Goal: Task Accomplishment & Management: Complete application form

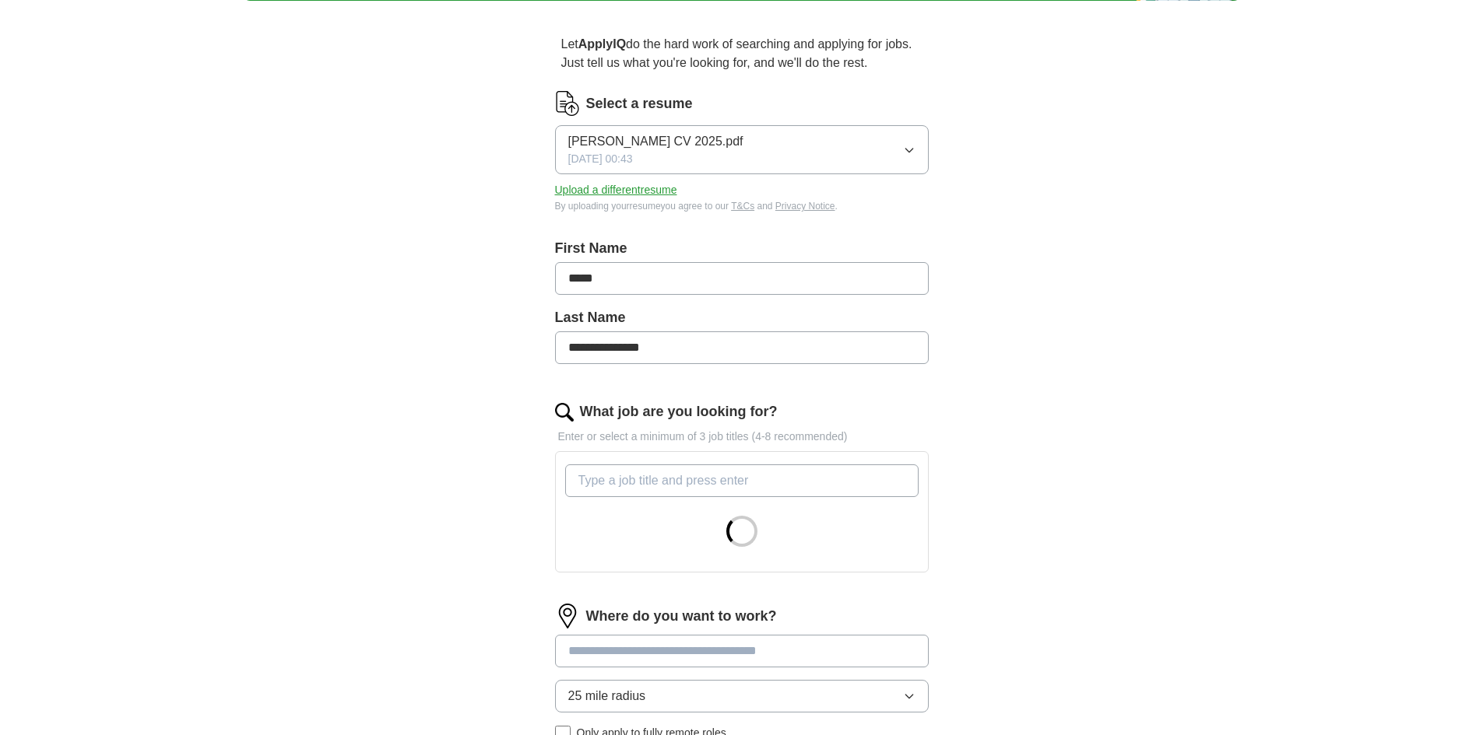
scroll to position [156, 0]
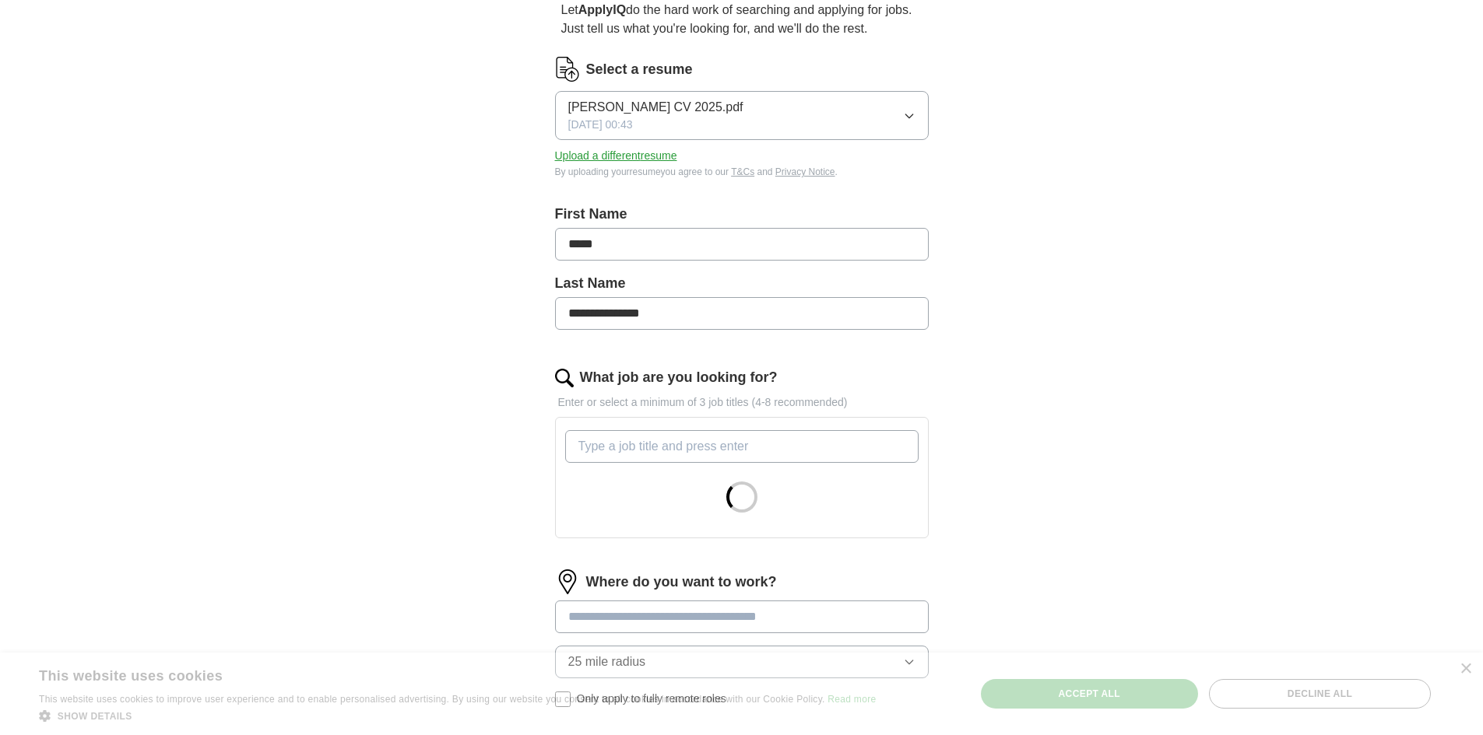
drag, startPoint x: 702, startPoint y: 451, endPoint x: 769, endPoint y: 456, distance: 67.1
click at [702, 455] on input "What job are you looking for?" at bounding box center [741, 446] width 353 height 33
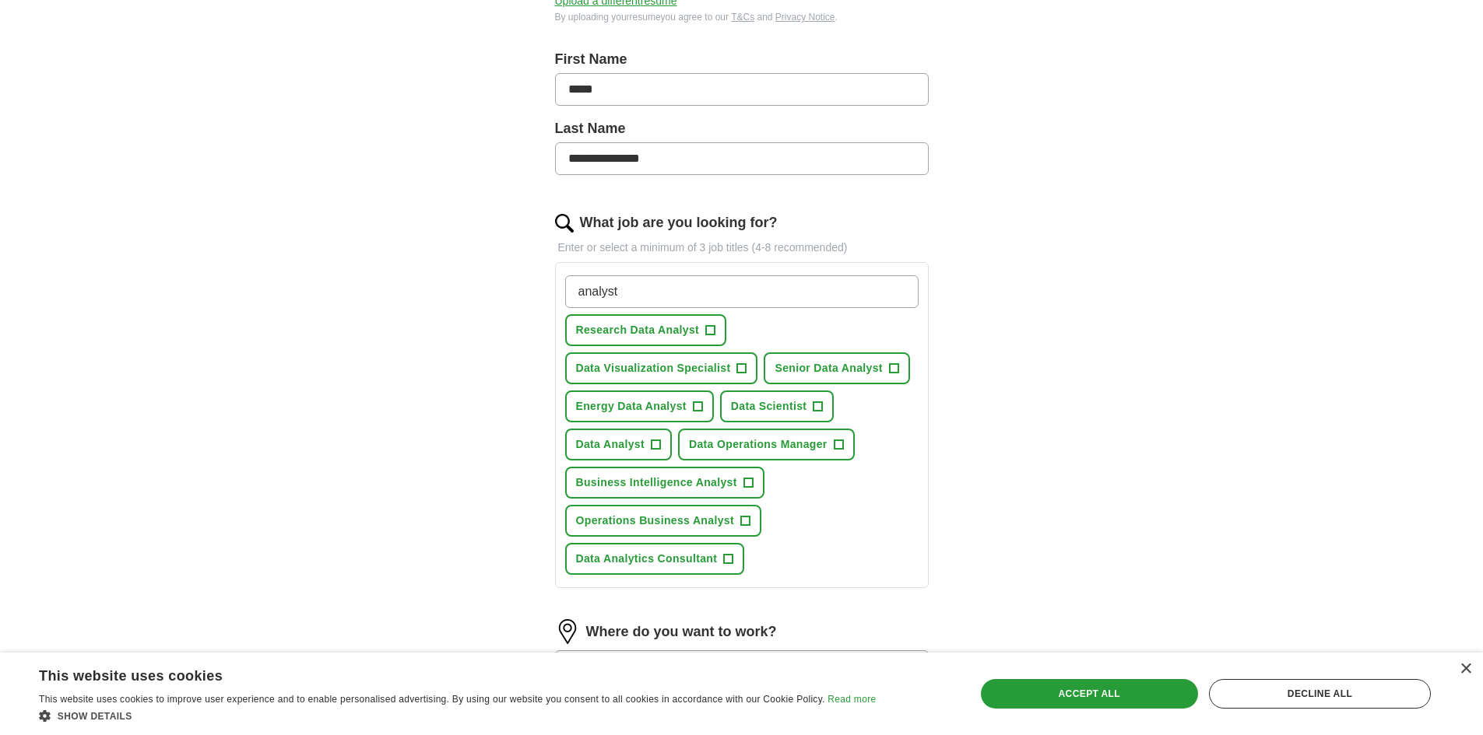
scroll to position [311, 0]
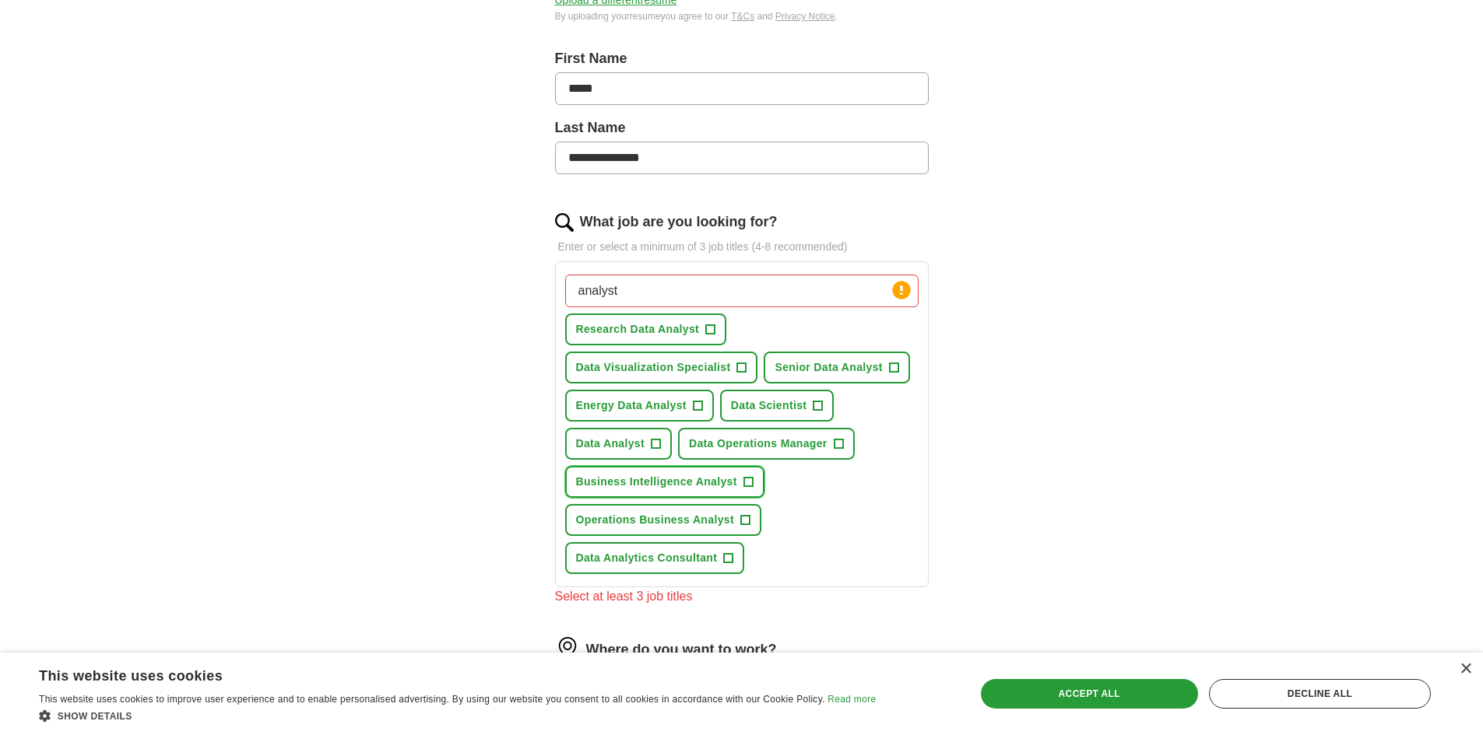
click at [746, 483] on span "+" at bounding box center [747, 482] width 9 height 12
click at [655, 442] on span "+" at bounding box center [655, 444] width 9 height 12
drag, startPoint x: 637, startPoint y: 287, endPoint x: 497, endPoint y: 277, distance: 140.5
click at [497, 279] on div "**********" at bounding box center [742, 383] width 498 height 1120
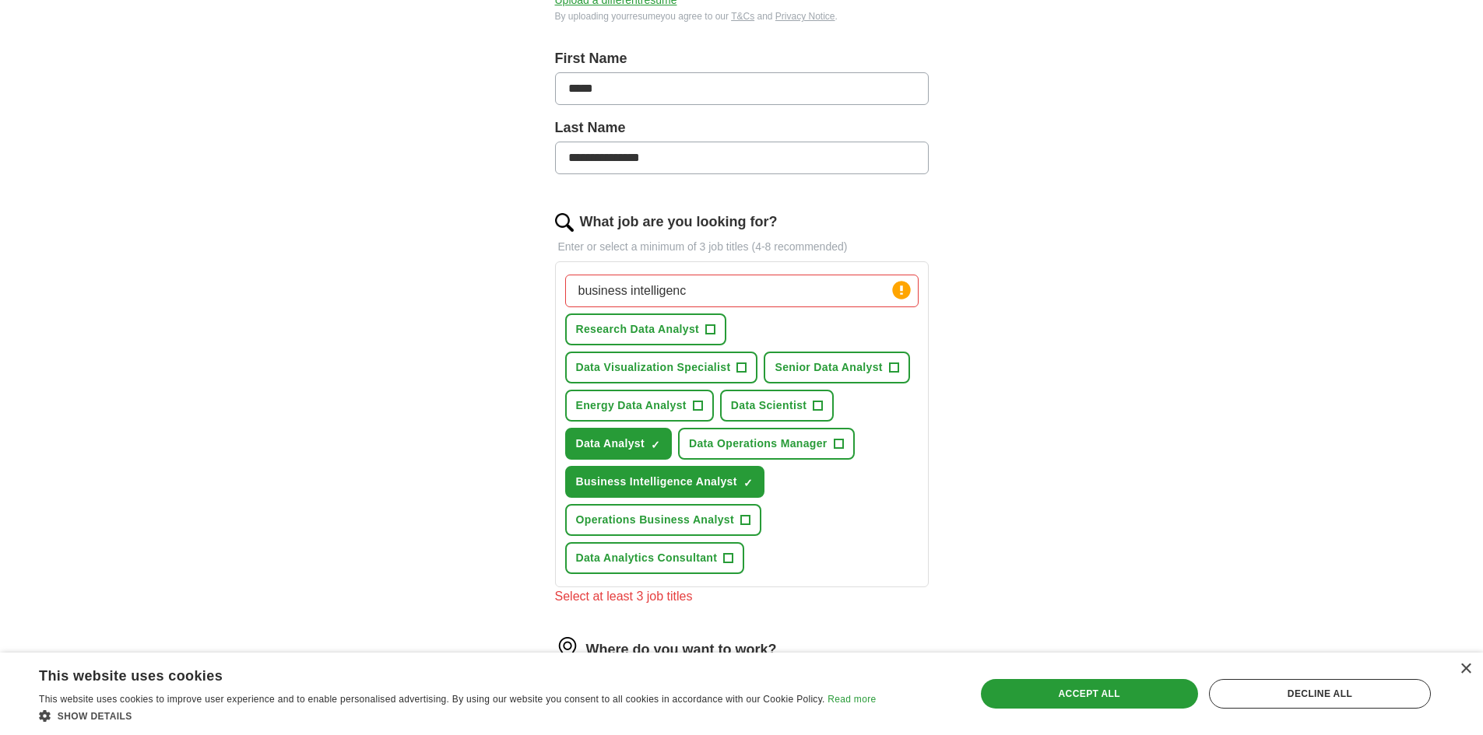
type input "business intelligence"
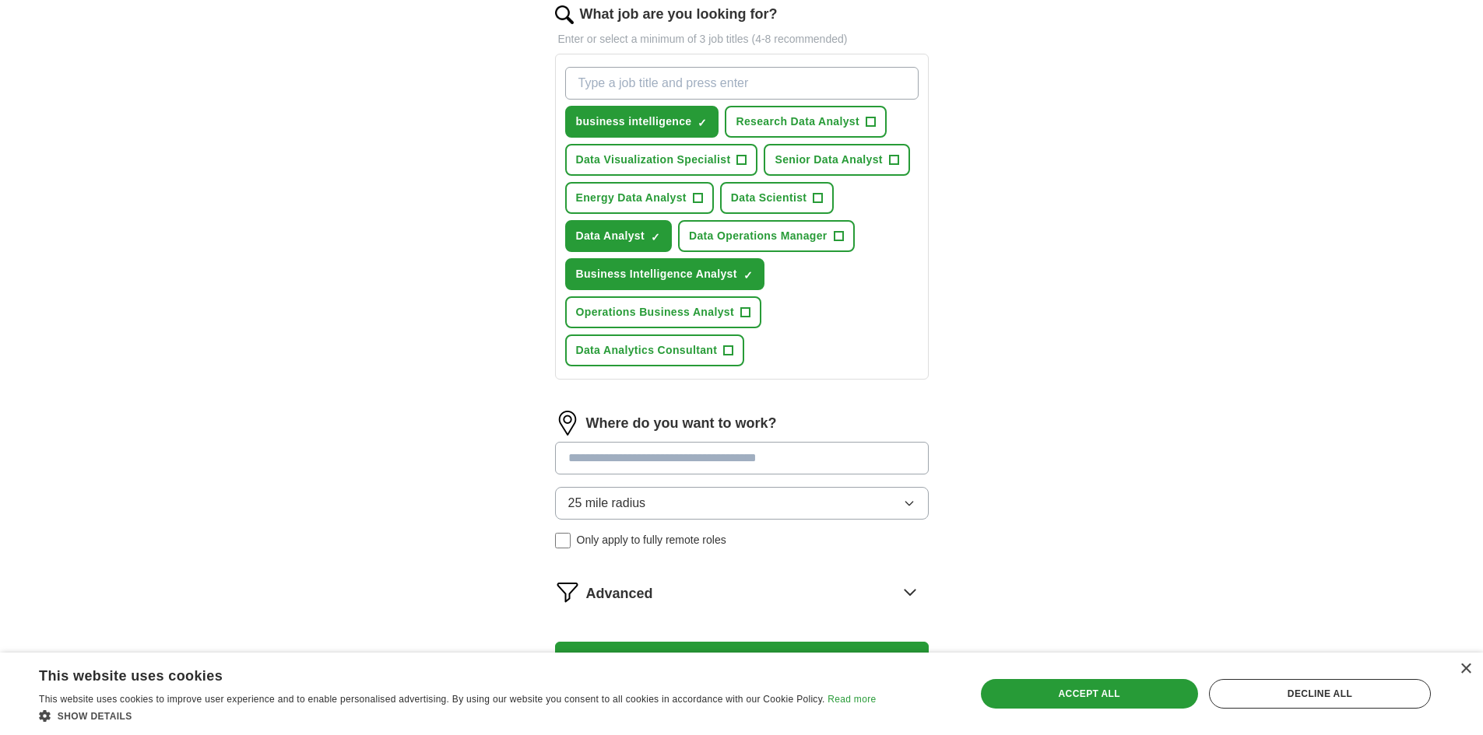
scroll to position [545, 0]
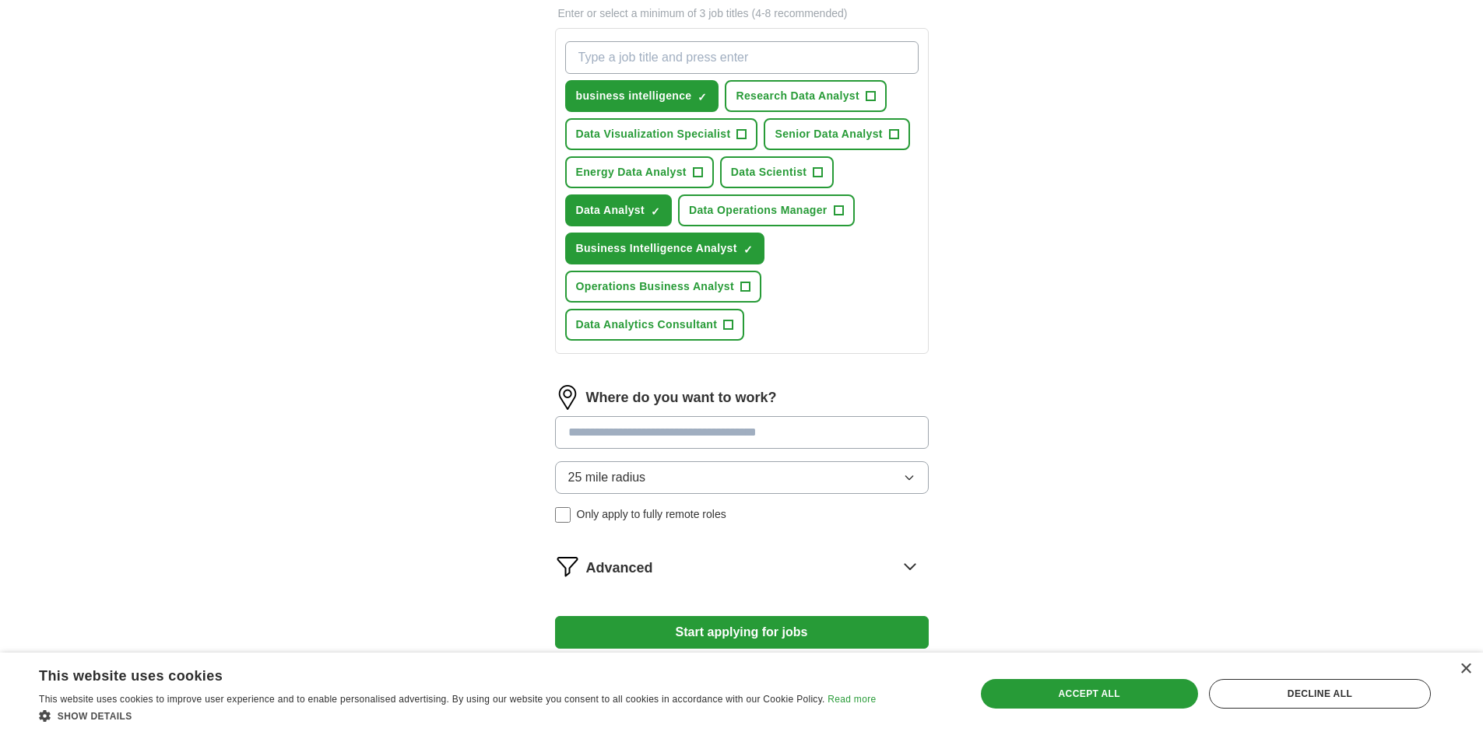
click at [690, 435] on input at bounding box center [742, 432] width 374 height 33
type input "******"
click at [1070, 463] on div "**********" at bounding box center [742, 97] width 996 height 1188
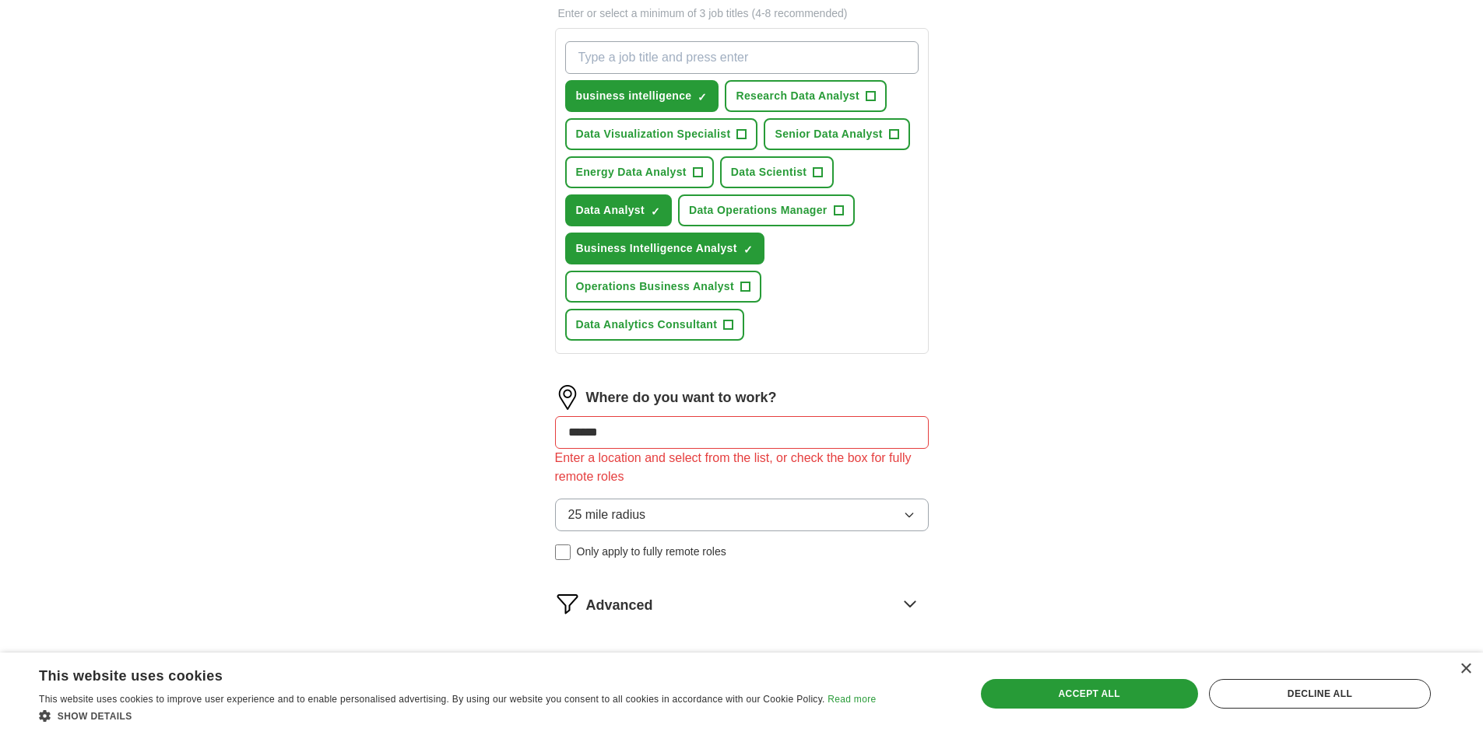
click at [820, 431] on input "******" at bounding box center [742, 432] width 374 height 33
drag, startPoint x: 822, startPoint y: 430, endPoint x: 454, endPoint y: 432, distance: 368.1
click at [454, 432] on div "**********" at bounding box center [742, 116] width 996 height 1226
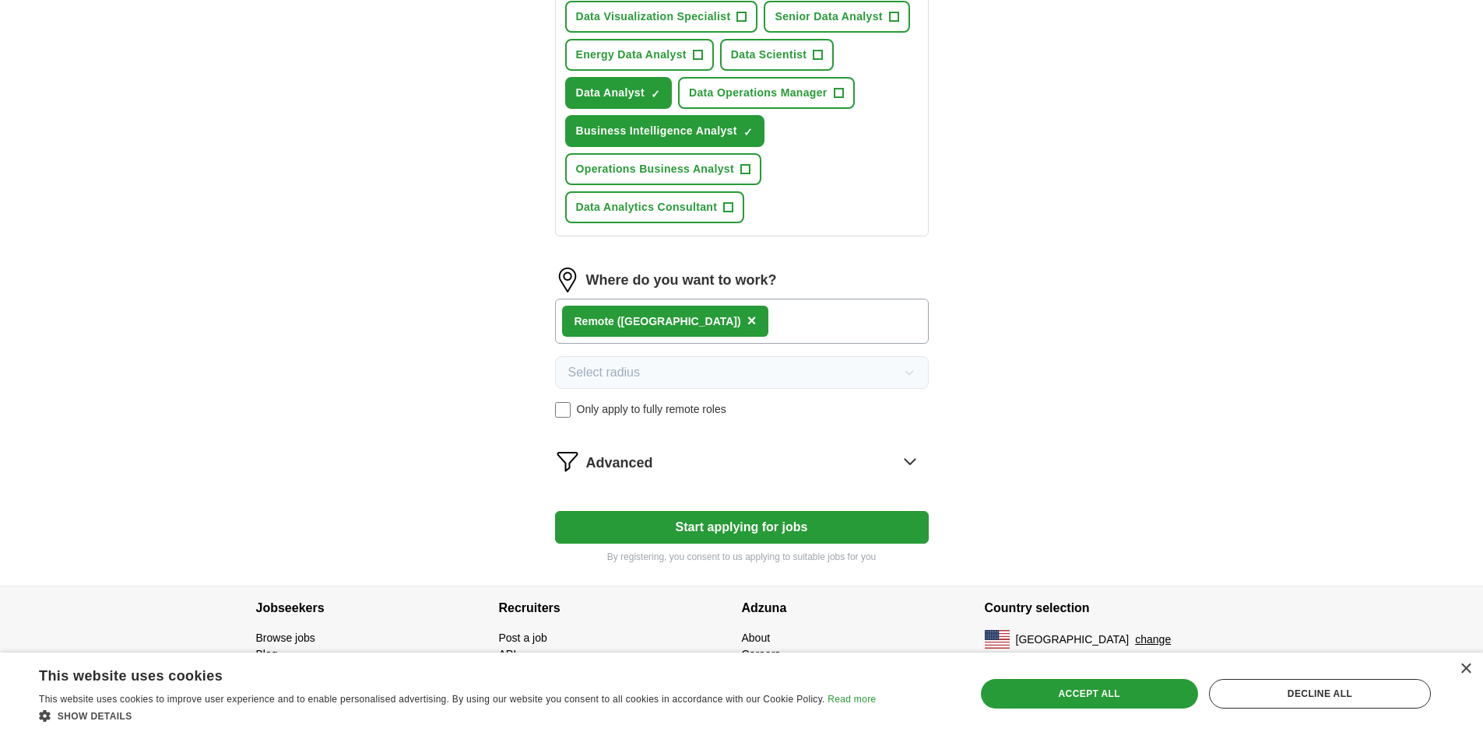
scroll to position [670, 0]
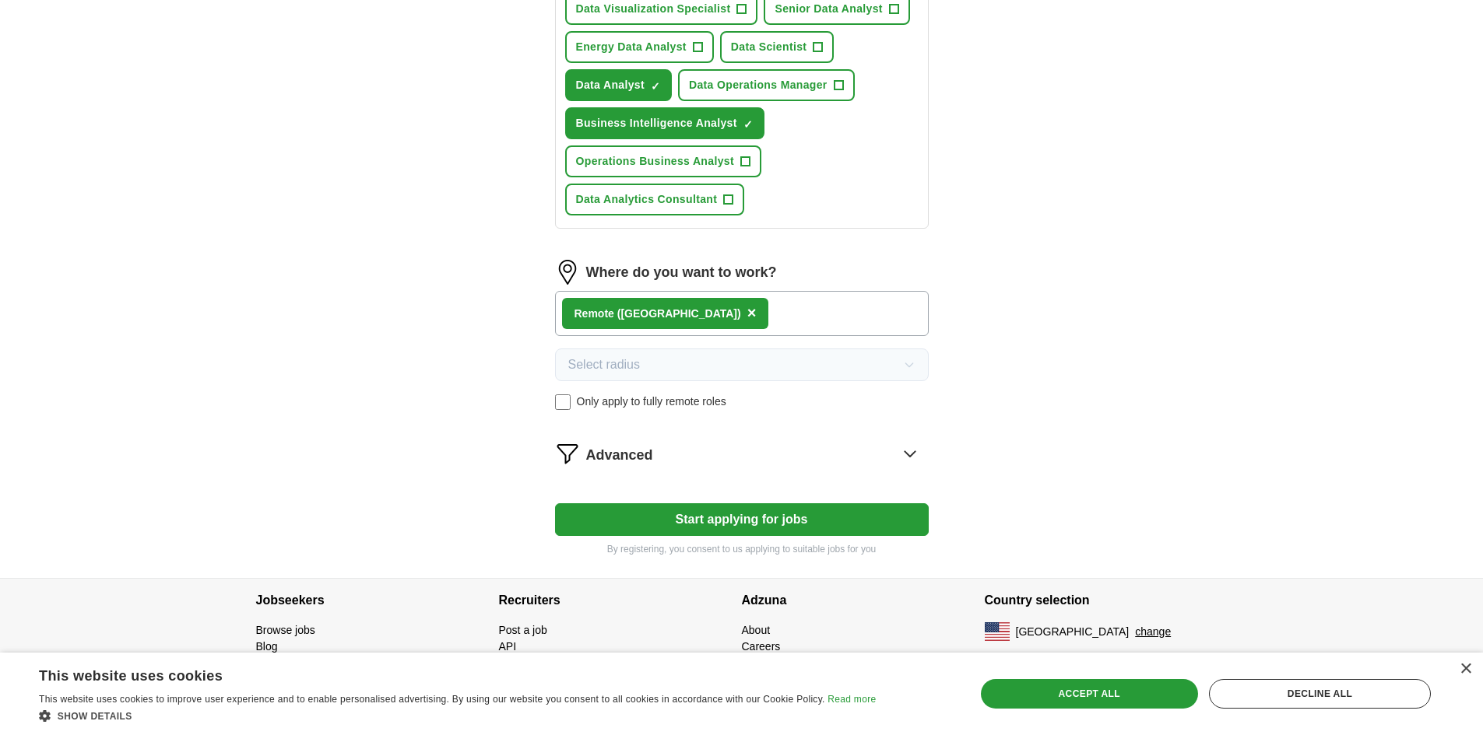
click at [909, 458] on icon at bounding box center [909, 453] width 25 height 25
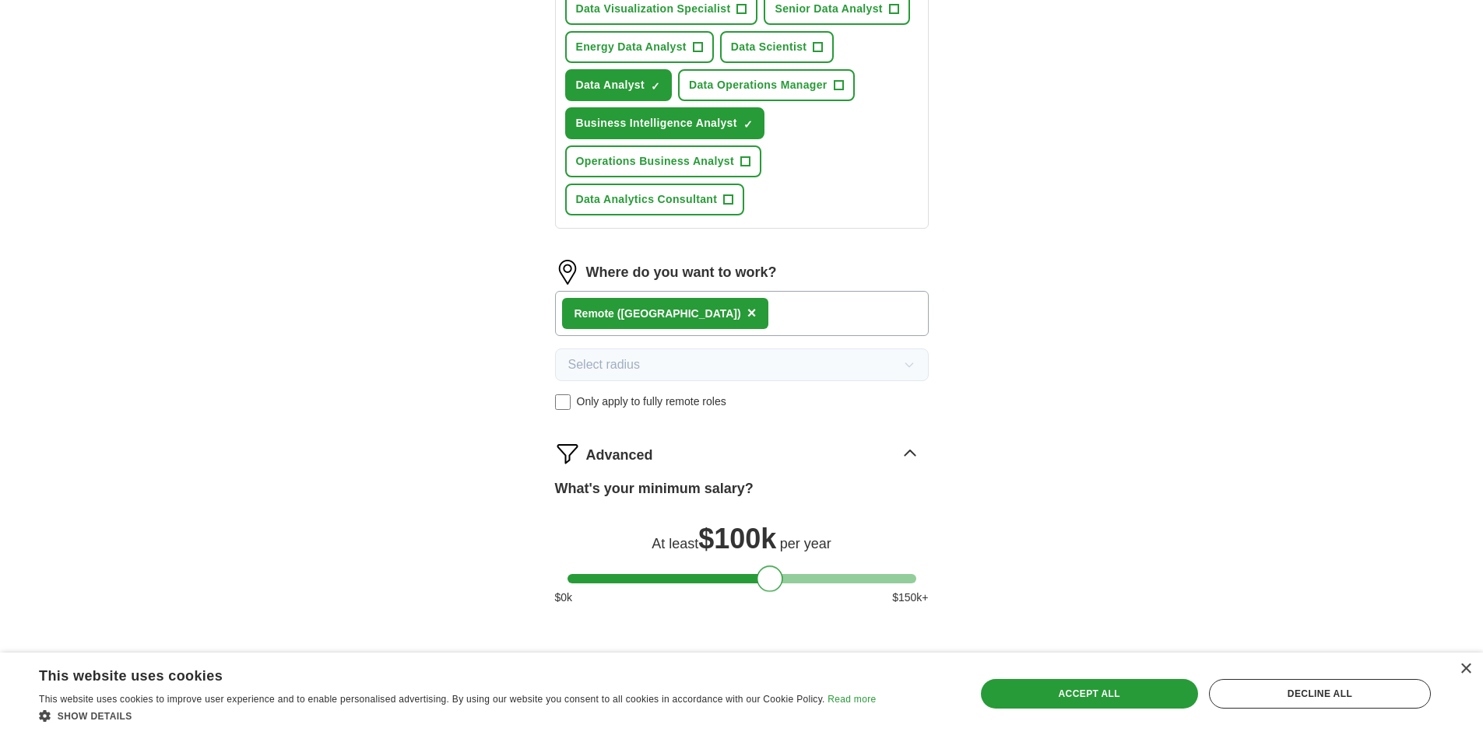
drag, startPoint x: 578, startPoint y: 582, endPoint x: 767, endPoint y: 587, distance: 189.2
click at [767, 587] on div at bounding box center [769, 579] width 26 height 26
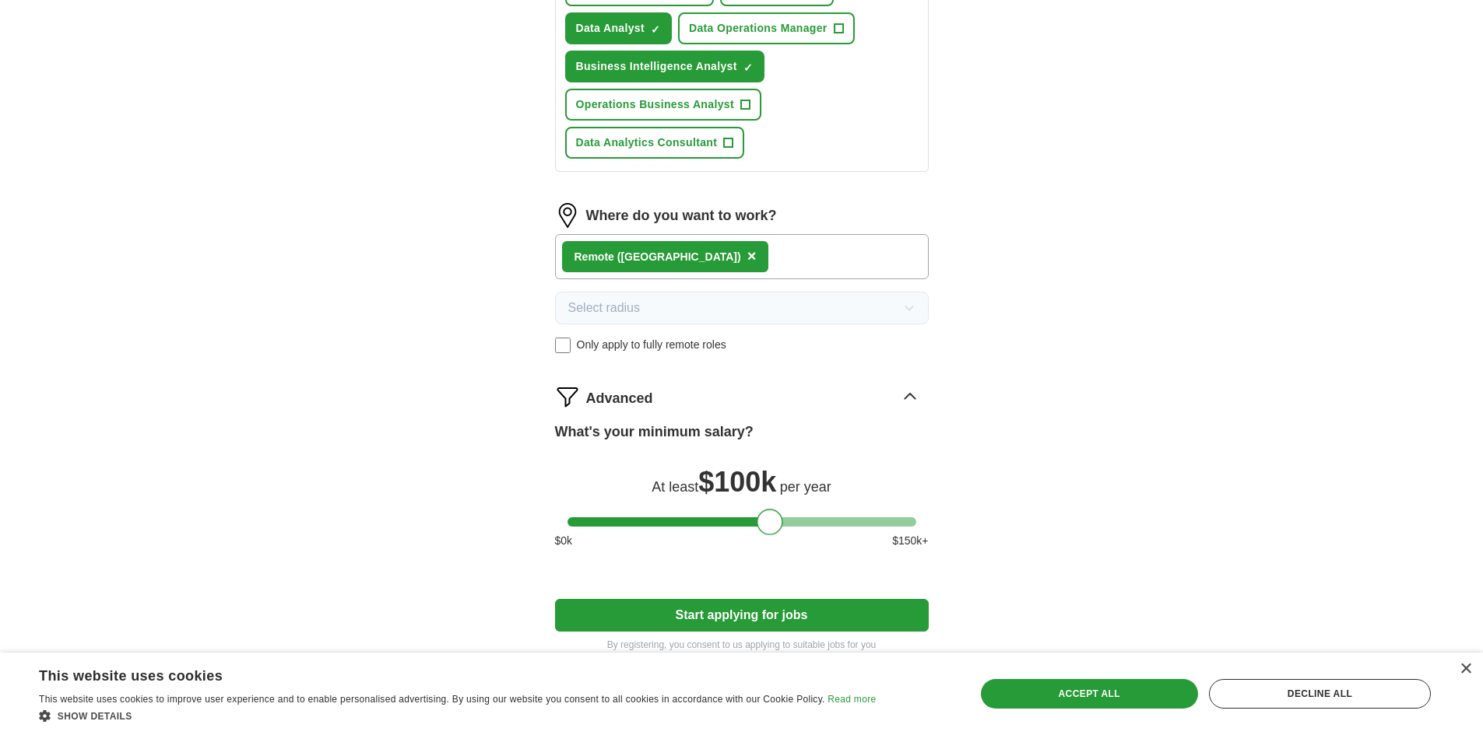
scroll to position [823, 0]
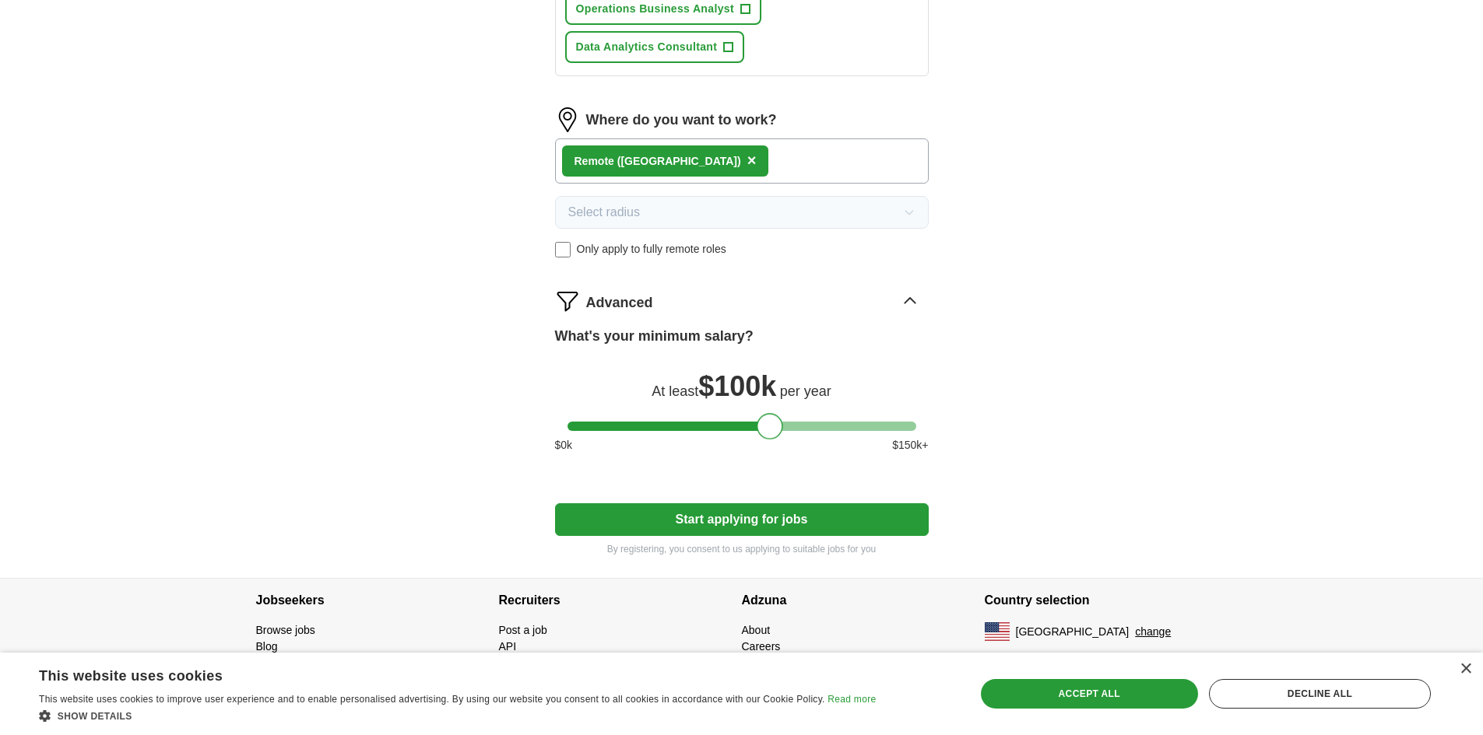
click at [777, 525] on button "Start applying for jobs" at bounding box center [742, 520] width 374 height 33
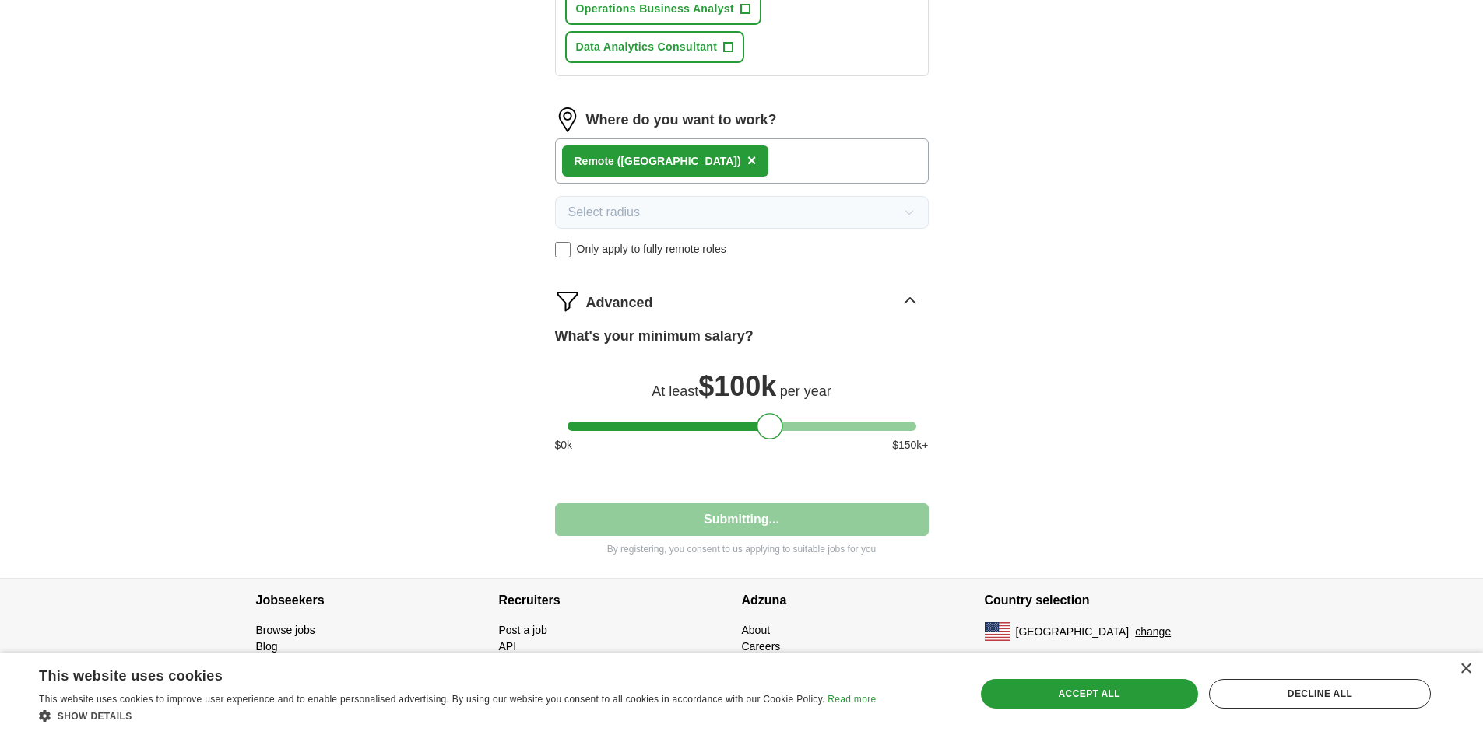
select select "**"
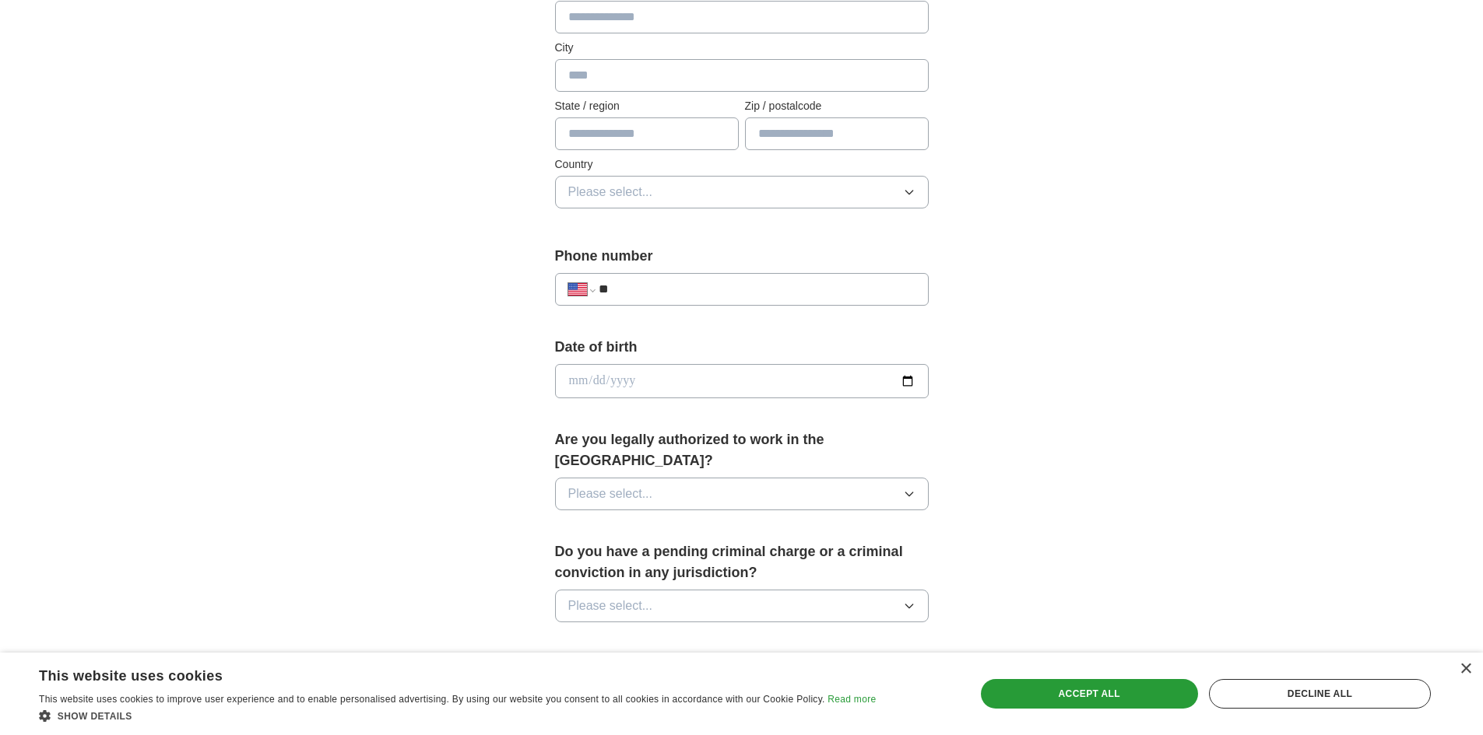
scroll to position [467, 0]
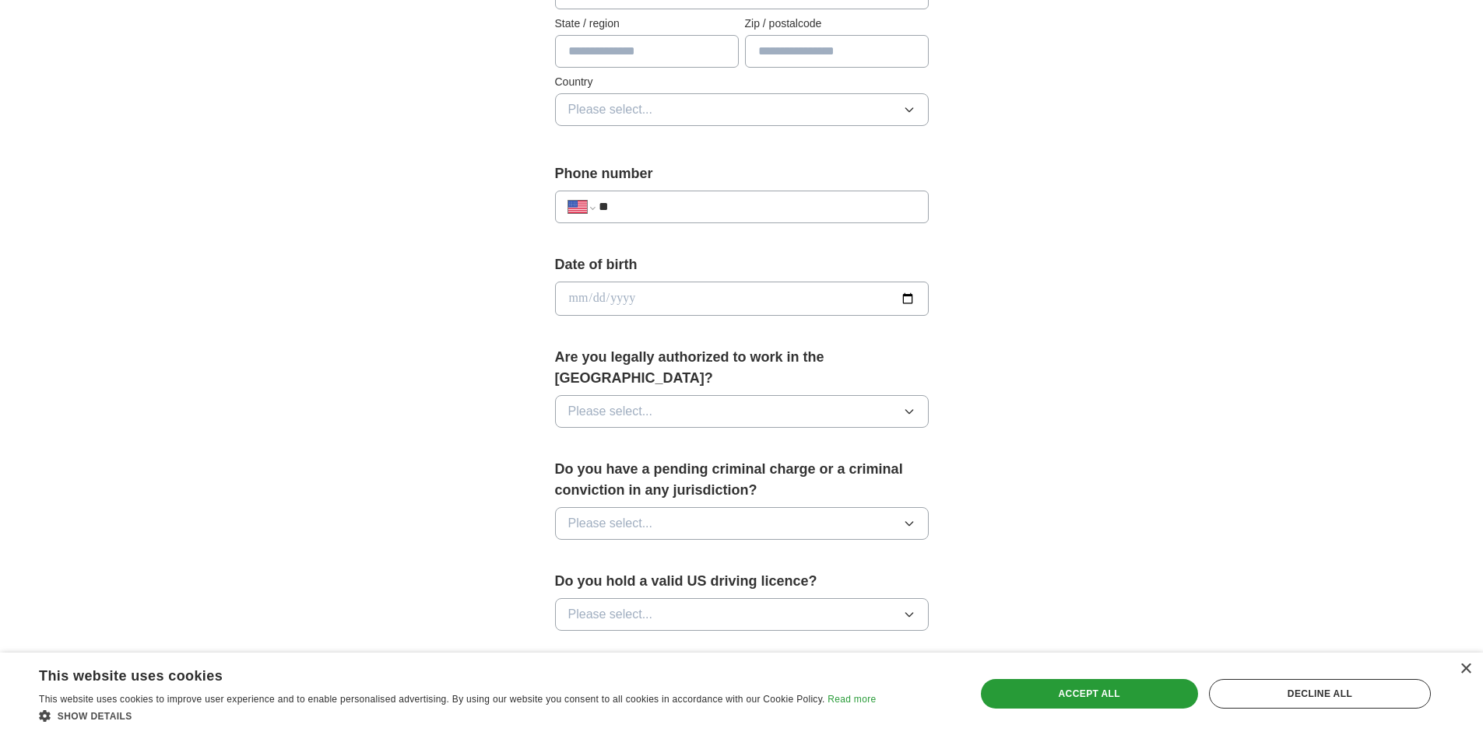
click at [829, 395] on button "Please select..." at bounding box center [742, 411] width 374 height 33
click at [767, 438] on div "Yes" at bounding box center [741, 447] width 347 height 19
click at [830, 507] on button "Please select..." at bounding box center [742, 523] width 374 height 33
click at [794, 582] on div "No" at bounding box center [741, 591] width 347 height 19
click at [825, 598] on button "Please select..." at bounding box center [742, 614] width 374 height 33
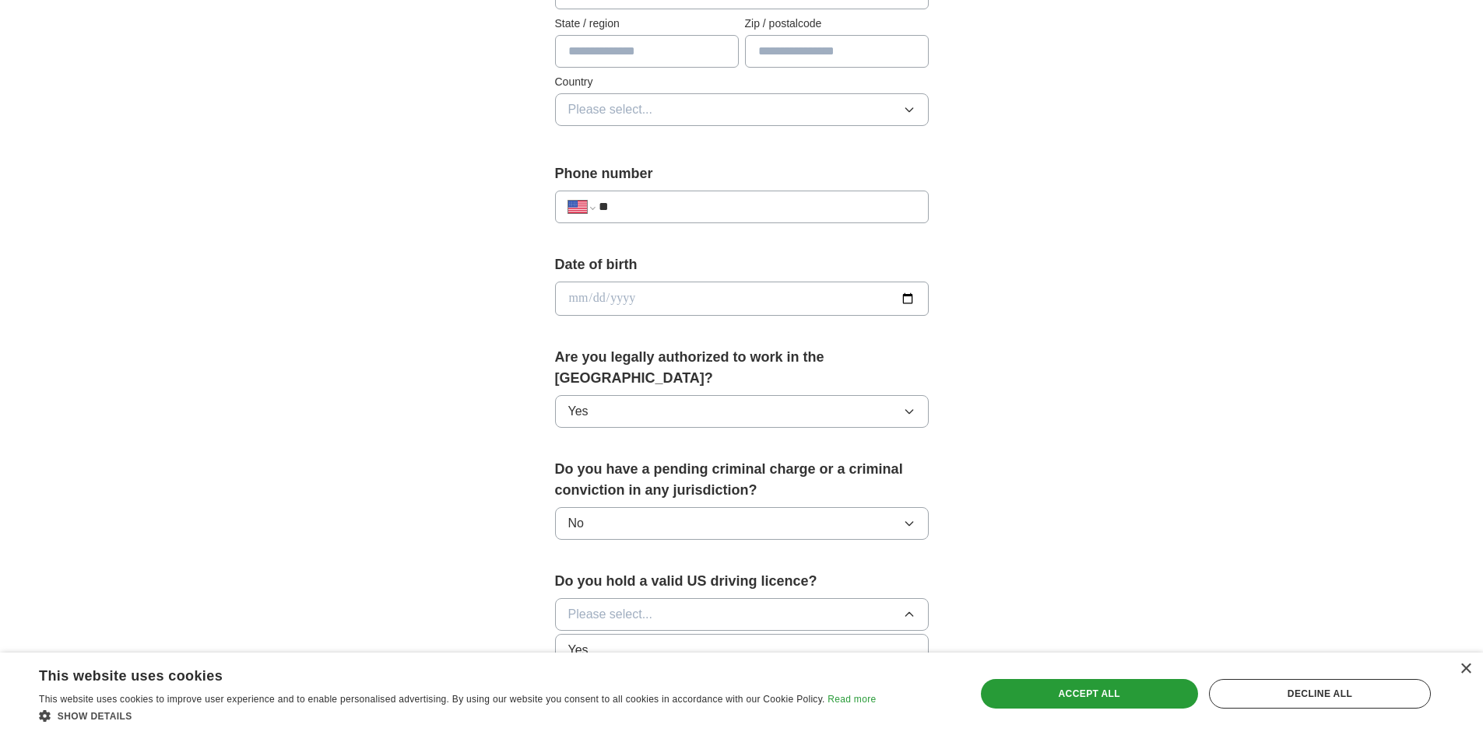
click at [783, 641] on div "Yes" at bounding box center [741, 650] width 347 height 19
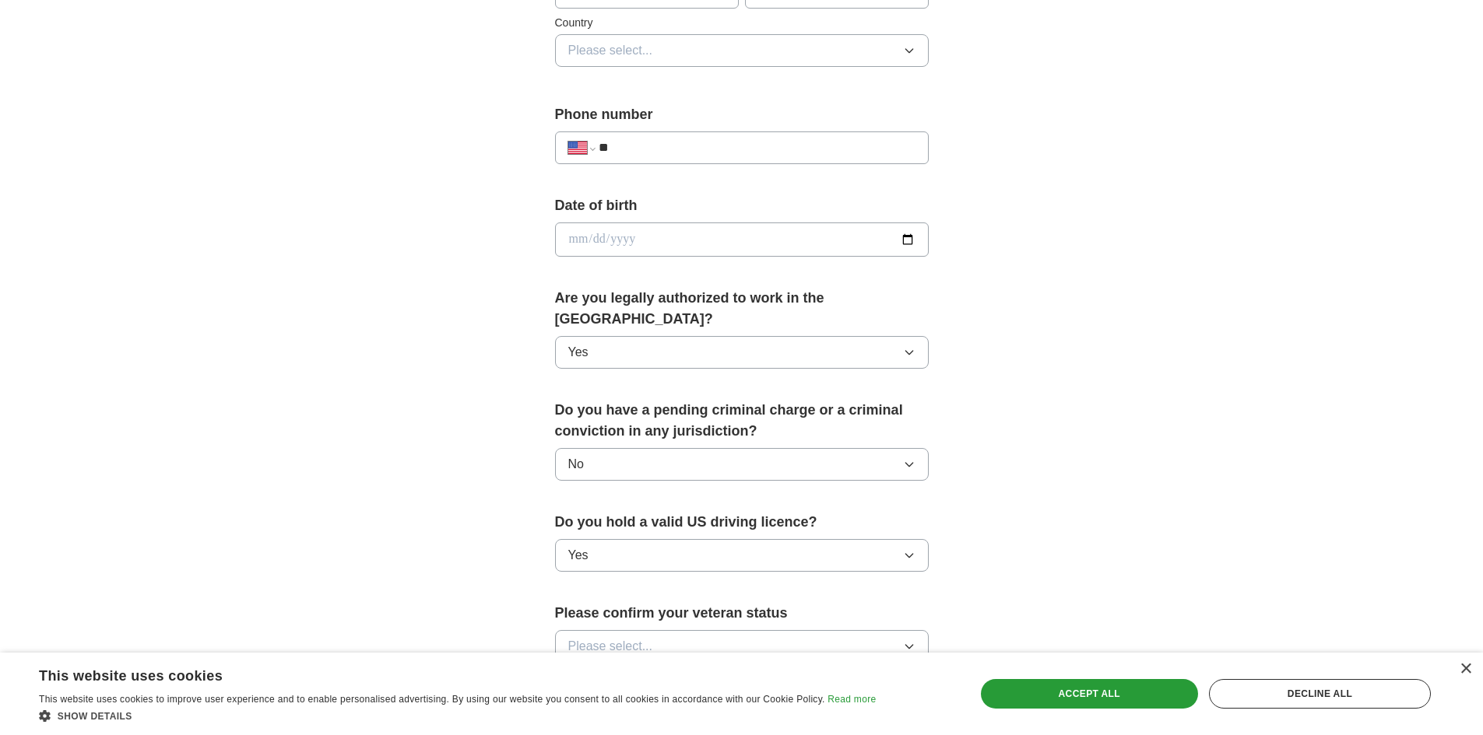
scroll to position [700, 0]
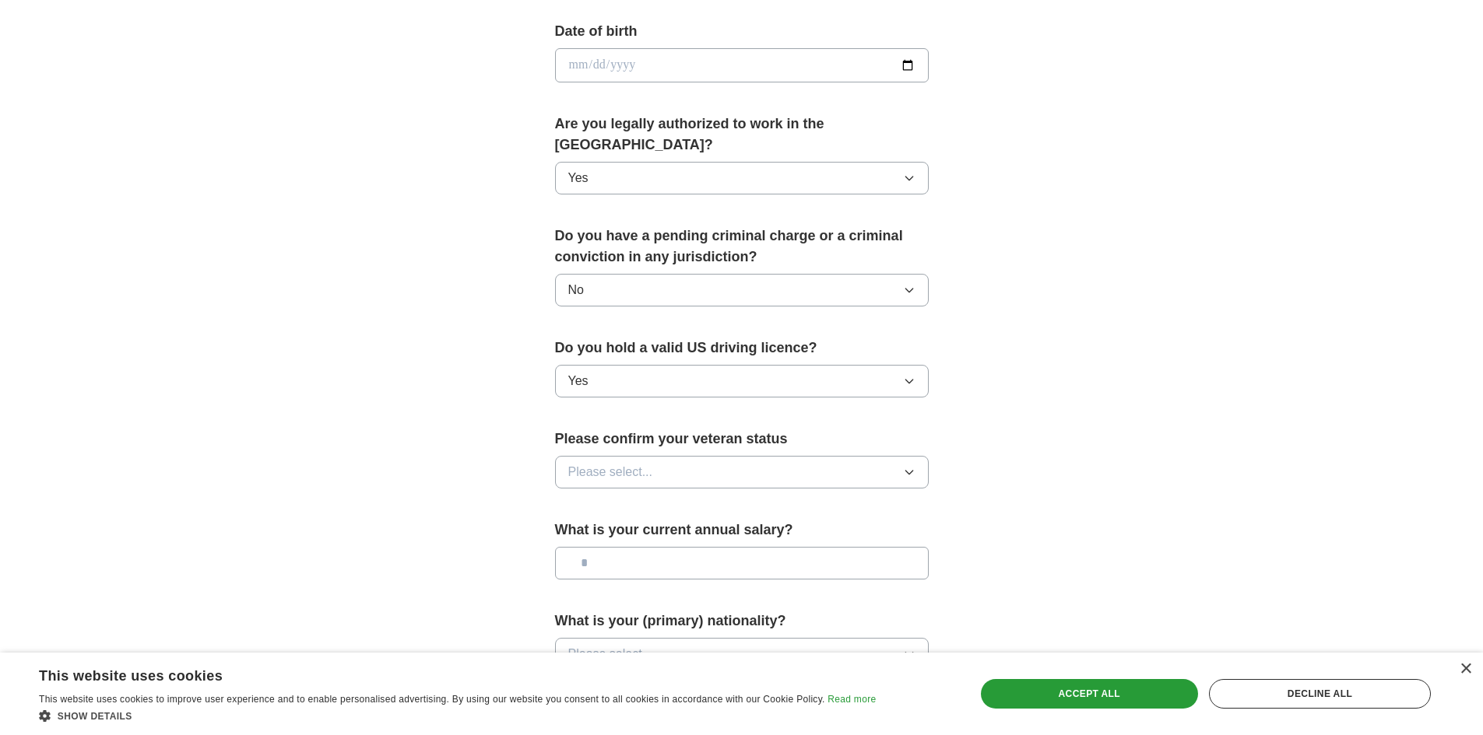
click at [796, 458] on button "Please select..." at bounding box center [742, 472] width 374 height 33
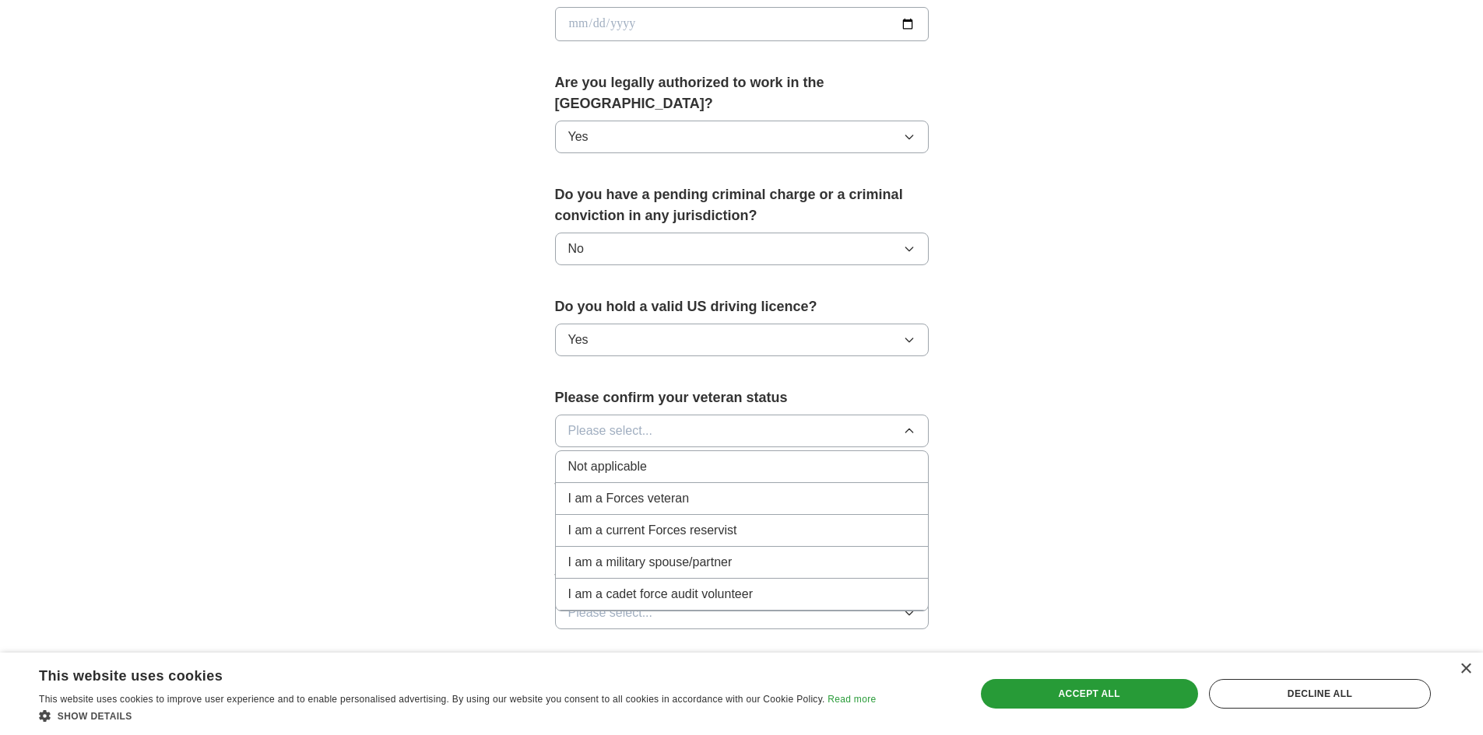
scroll to position [778, 0]
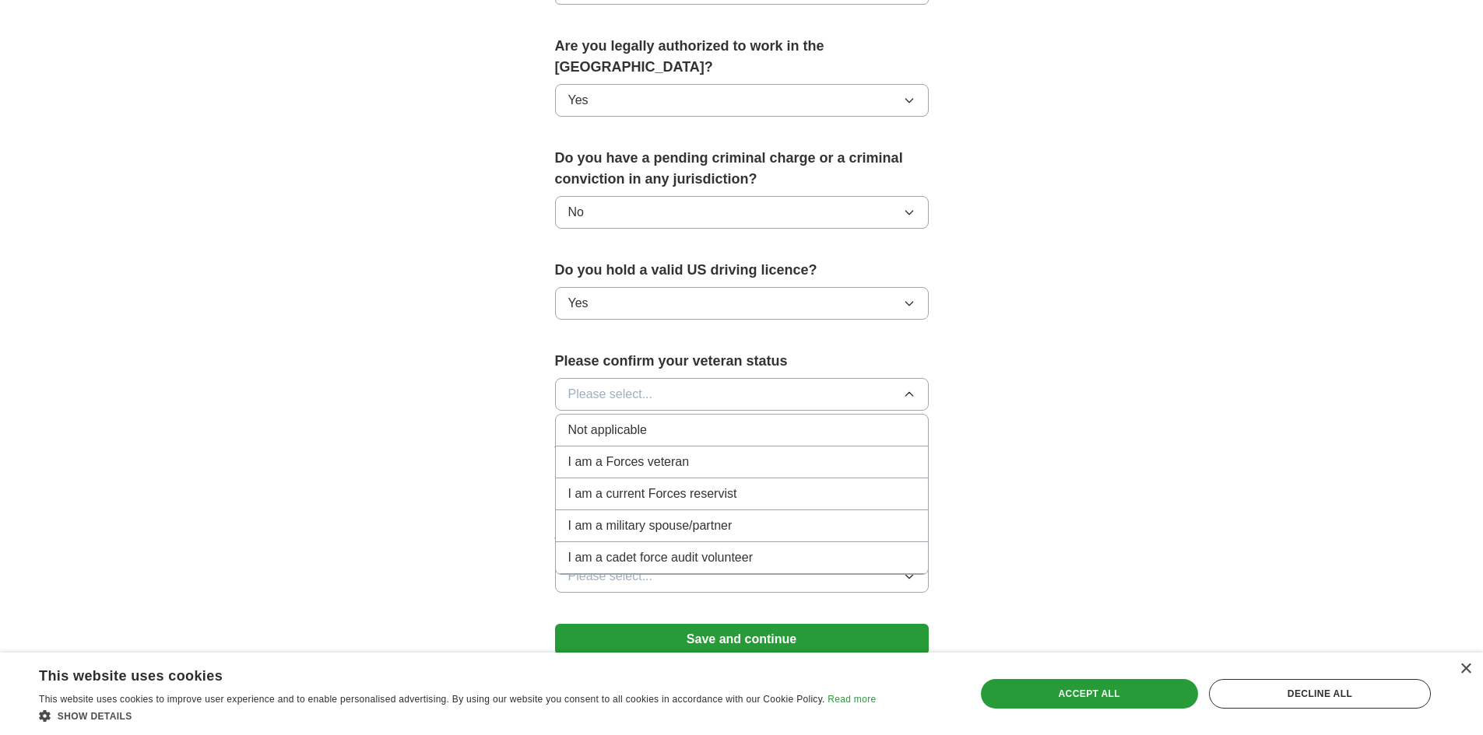
click at [693, 419] on li "Not applicable" at bounding box center [742, 431] width 372 height 32
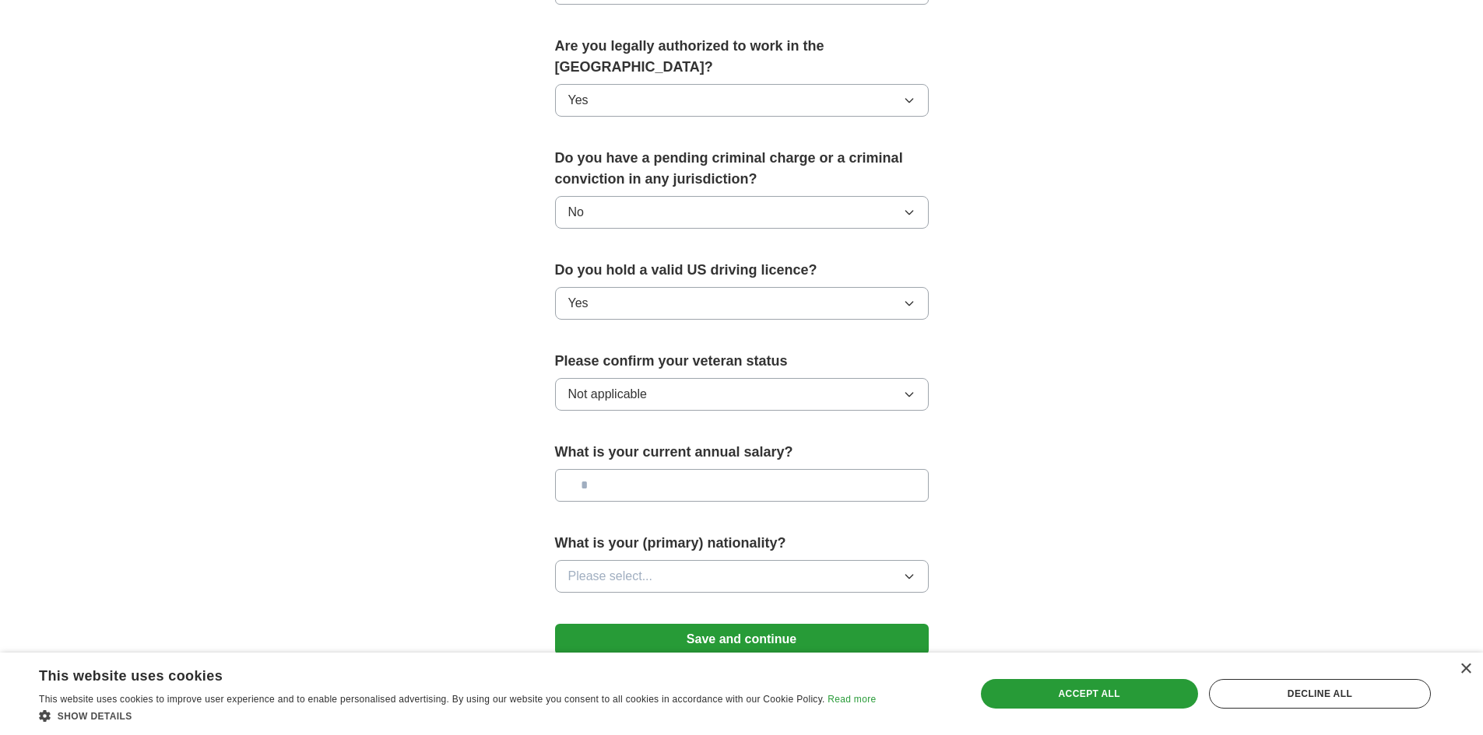
click at [809, 624] on button "Save and continue" at bounding box center [742, 639] width 374 height 31
